Goal: Navigation & Orientation: Find specific page/section

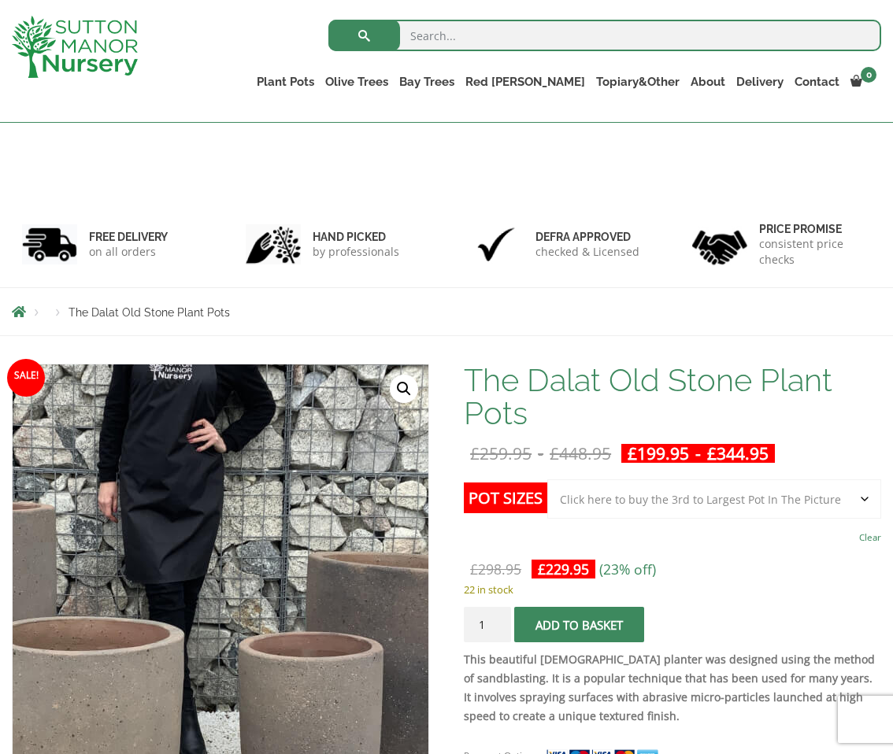
select select "Click here to buy the 3rd to Largest Pot In The Picture"
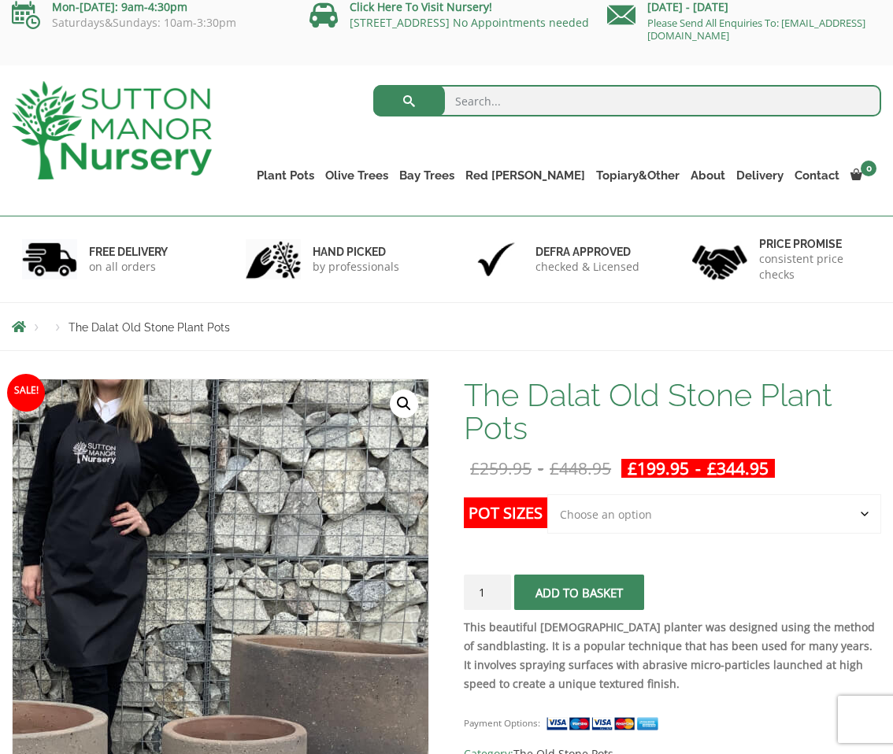
scroll to position [12, 0]
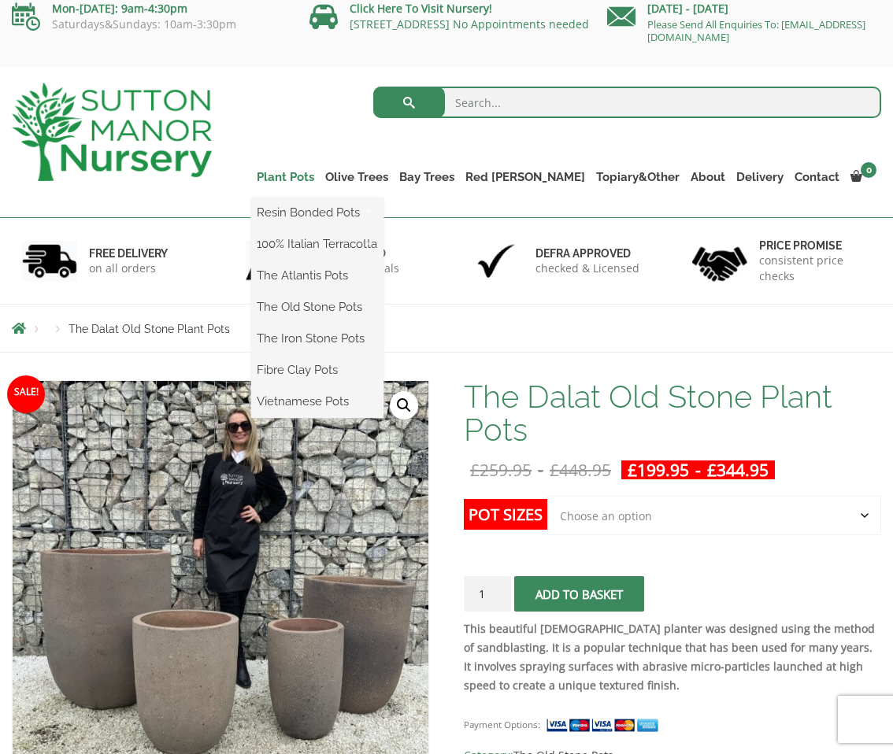
click at [320, 180] on link "Plant Pots" at bounding box center [285, 177] width 69 height 22
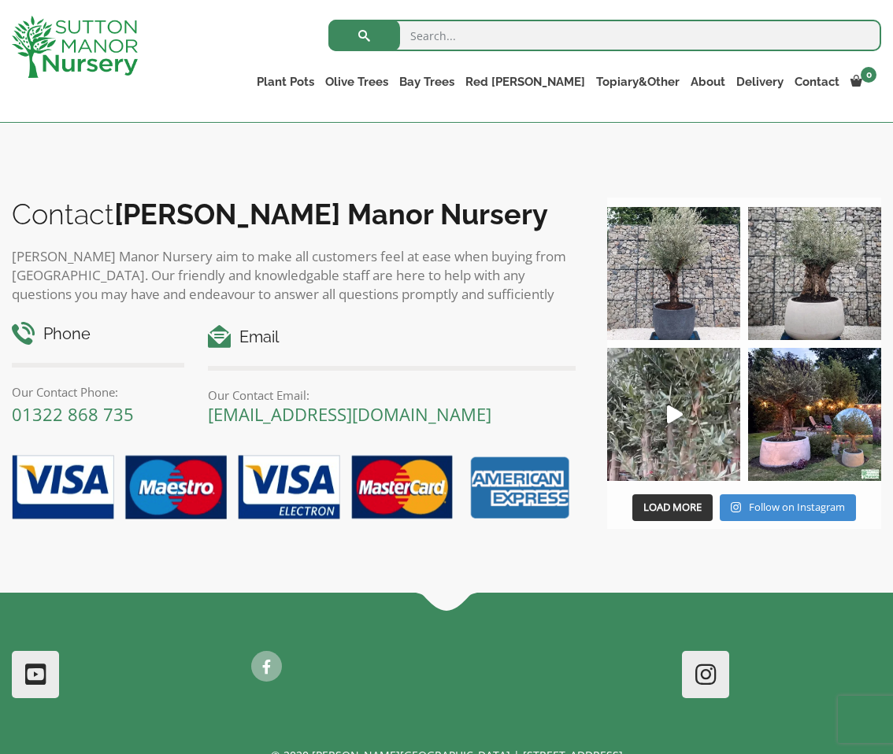
scroll to position [1202, 0]
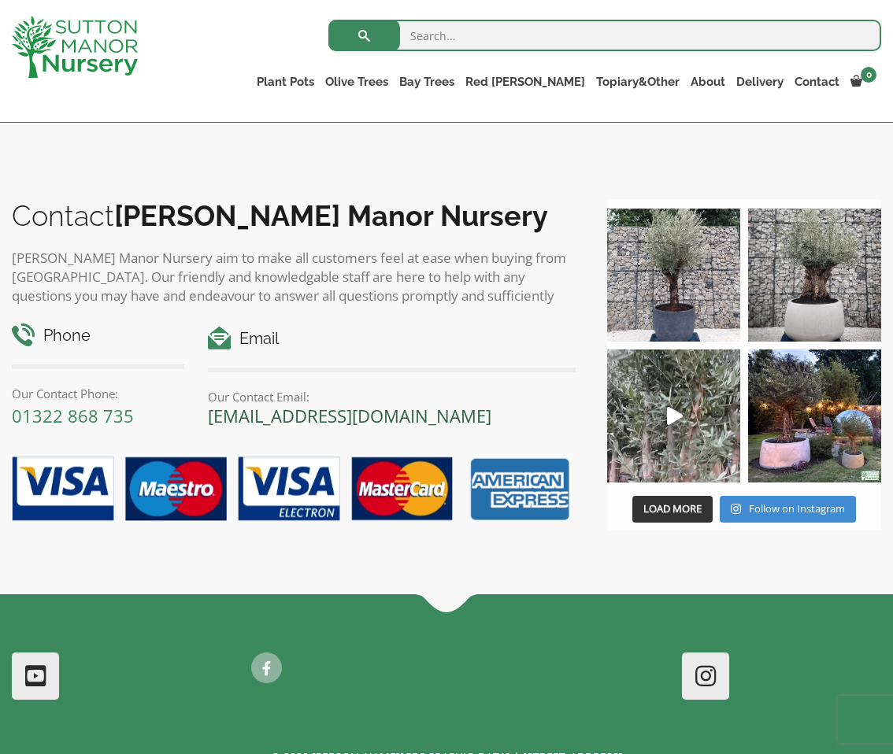
click at [339, 404] on link "[EMAIL_ADDRESS][DOMAIN_NAME]" at bounding box center [349, 416] width 283 height 24
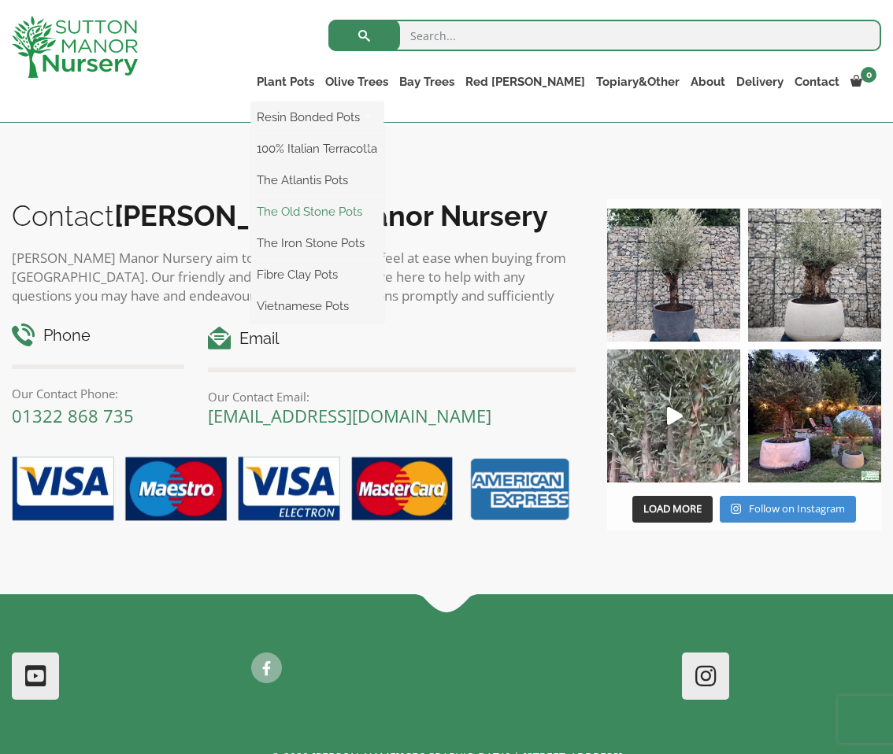
click at [378, 213] on link "The Old Stone Pots" at bounding box center [317, 212] width 132 height 24
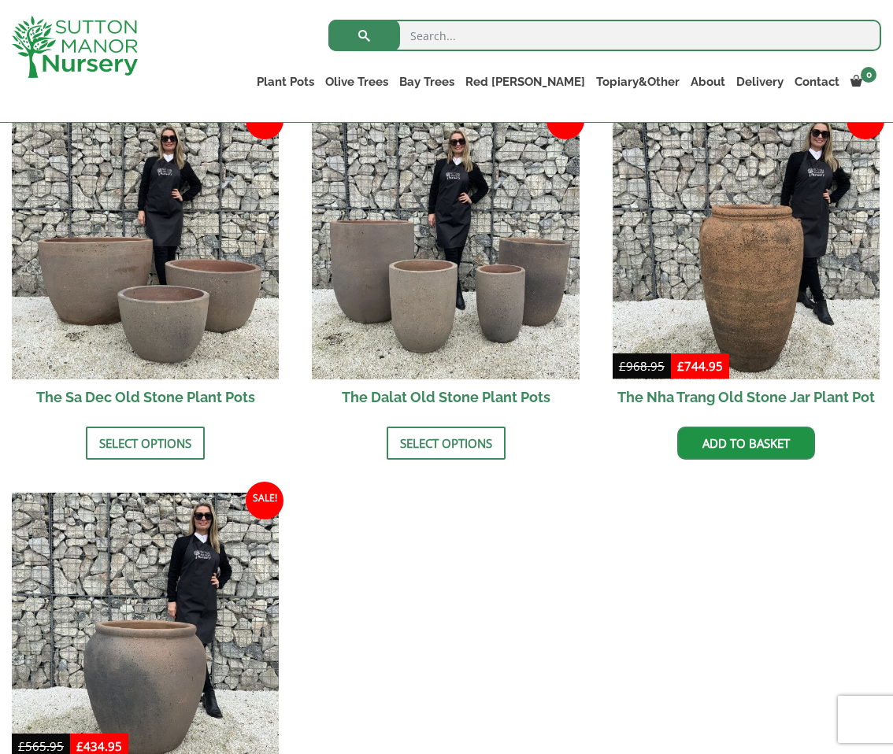
scroll to position [972, 0]
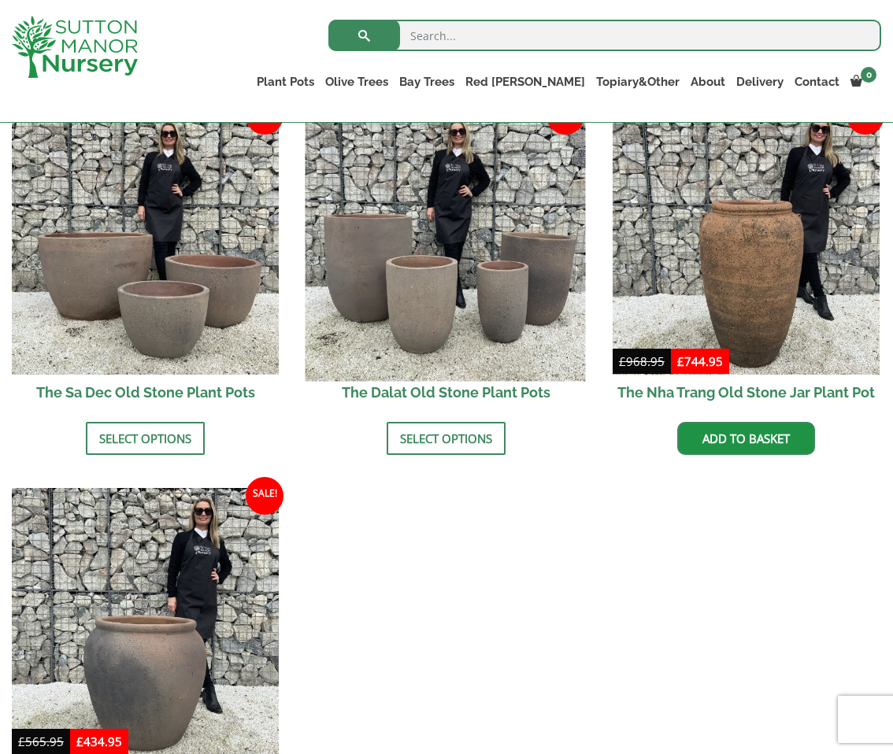
click at [467, 298] on img at bounding box center [446, 241] width 280 height 280
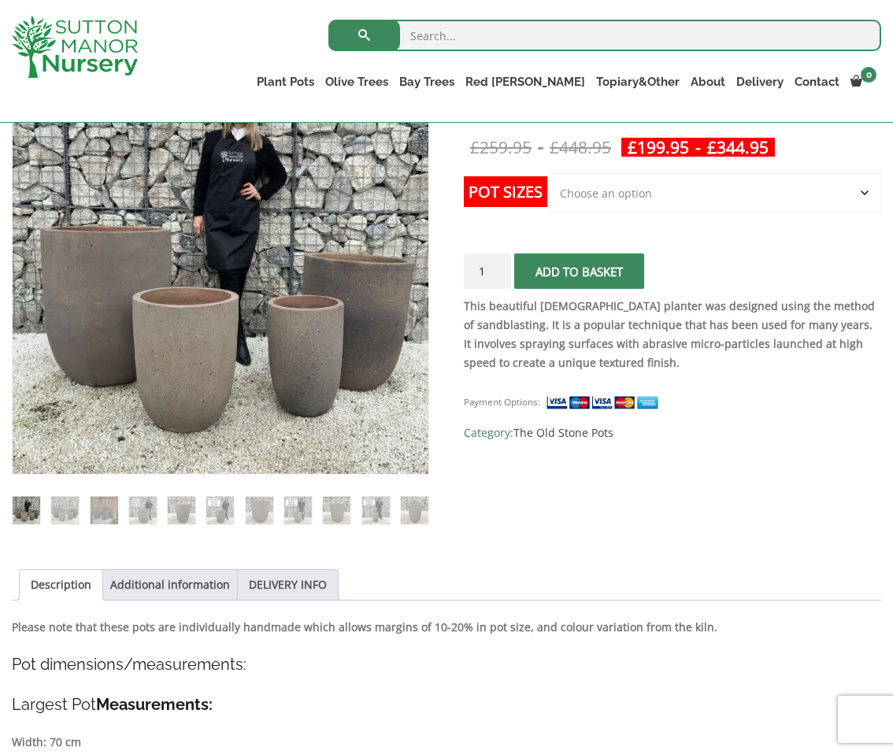
scroll to position [338, 0]
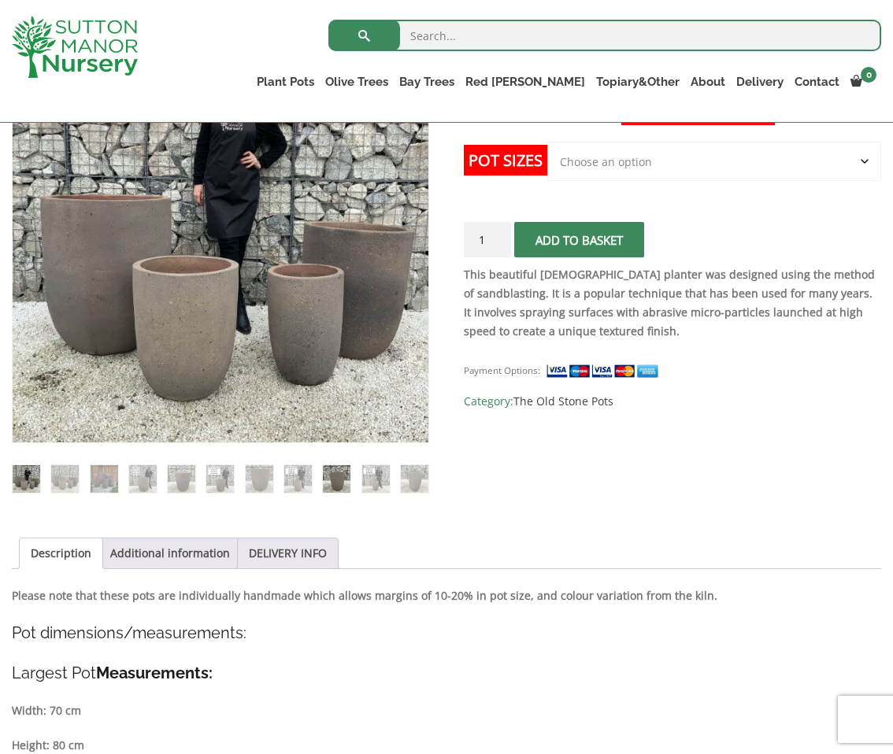
click at [329, 480] on img at bounding box center [337, 479] width 28 height 28
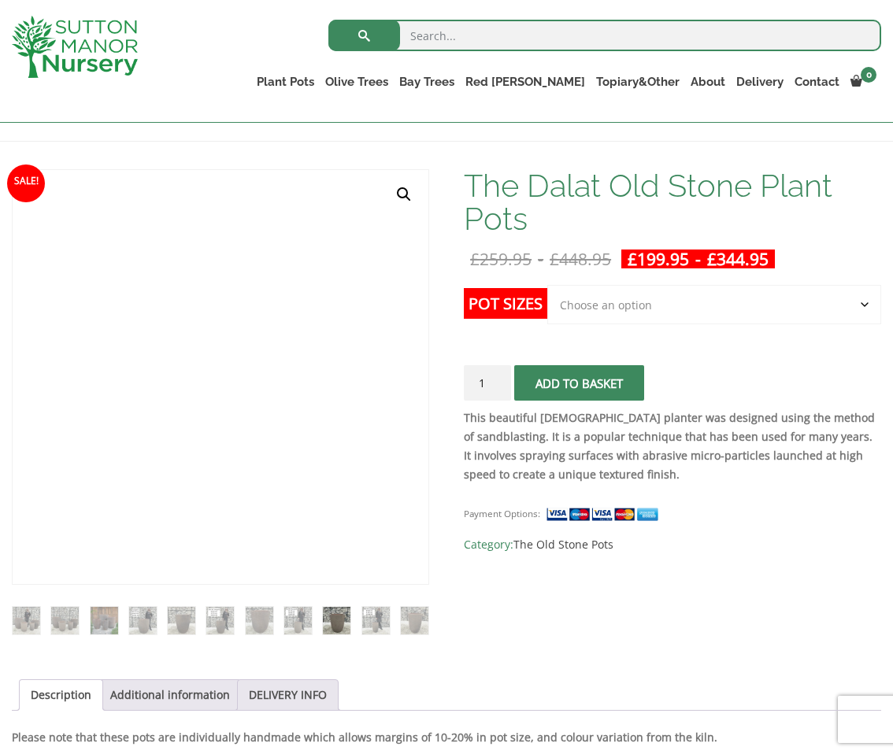
scroll to position [198, 0]
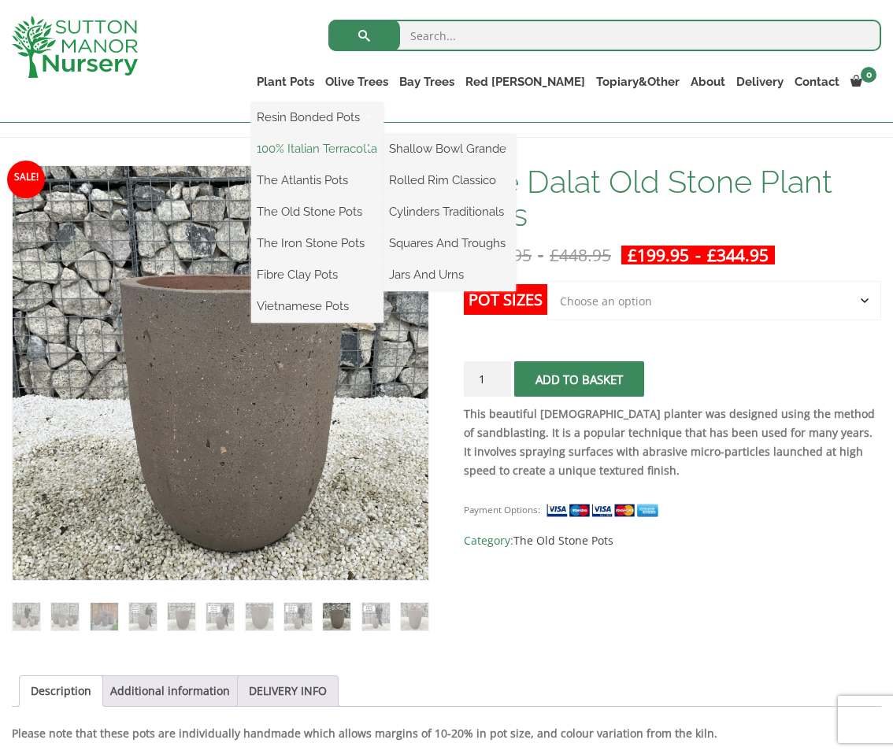
click at [343, 151] on link "100% Italian Terracotta" at bounding box center [317, 149] width 132 height 24
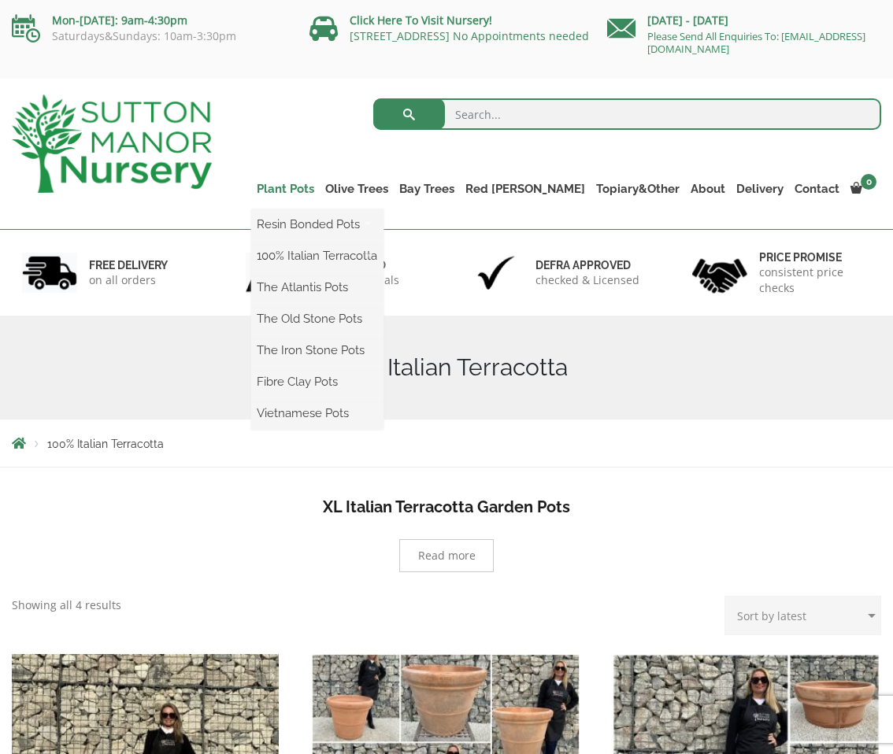
click at [320, 187] on link "Plant Pots" at bounding box center [285, 189] width 69 height 22
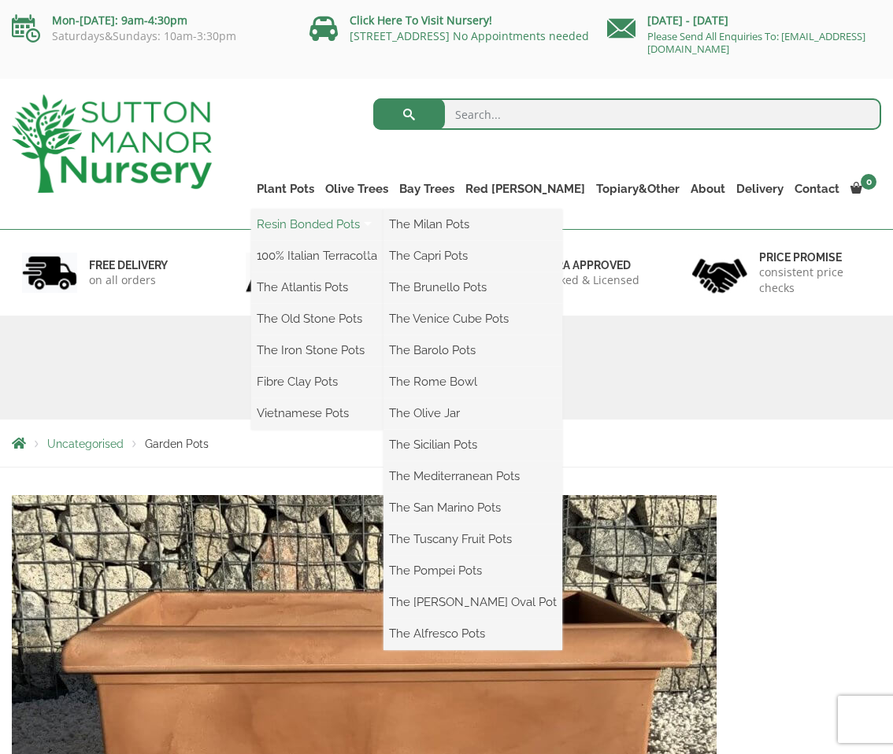
click at [361, 226] on link "Resin Bonded Pots" at bounding box center [317, 225] width 132 height 24
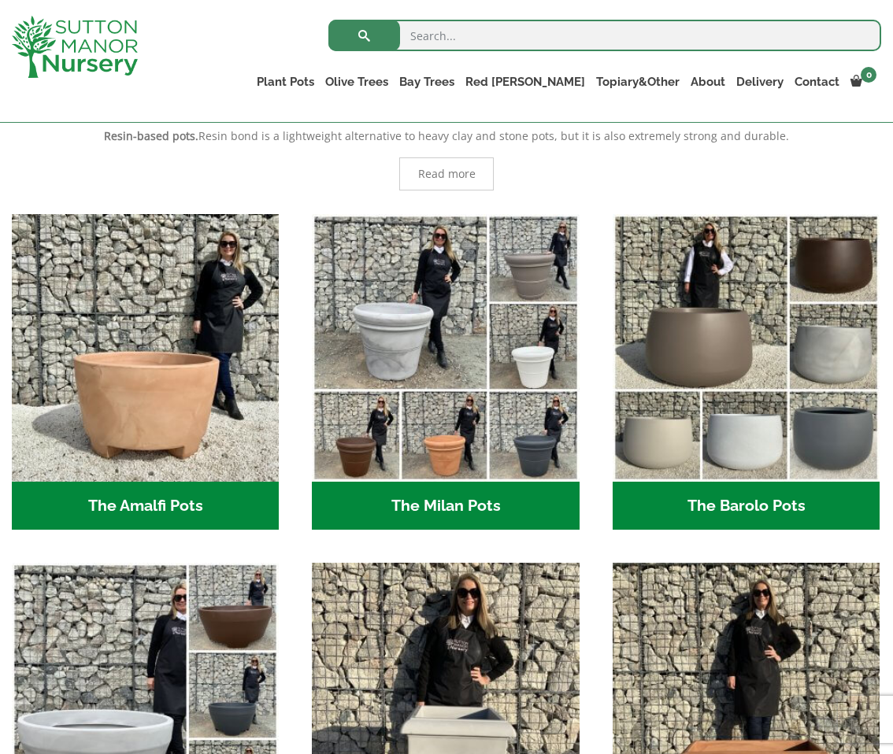
scroll to position [343, 0]
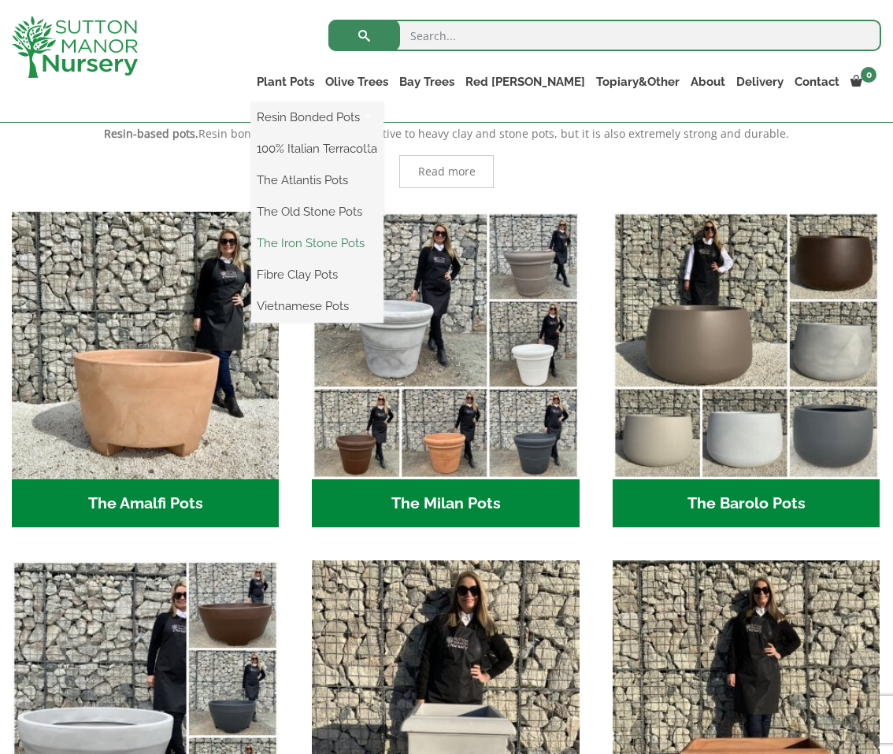
click at [365, 237] on link "The Iron Stone Pots" at bounding box center [317, 243] width 132 height 24
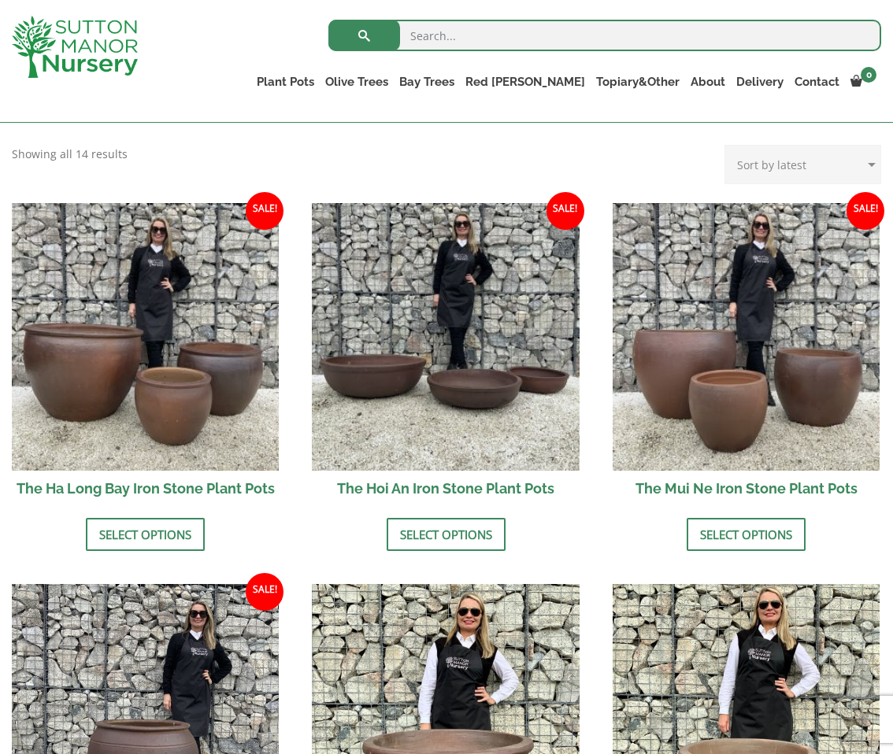
scroll to position [496, 0]
